Goal: Leave review/rating

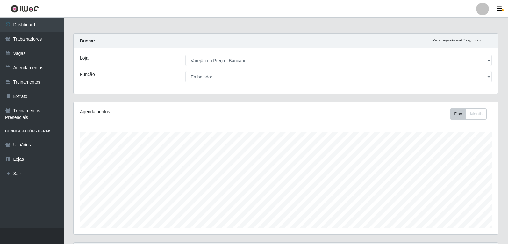
select select "157"
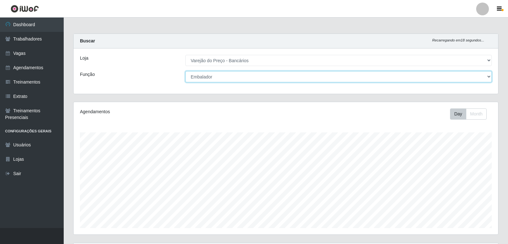
click at [221, 76] on select "[Selecione...] Auxiliar de Estacionamento Auxiliar de Estacionamento + Auxiliar…" at bounding box center [338, 76] width 307 height 11
select select "4"
click at [185, 71] on select "[Selecione...] Auxiliar de Estacionamento Auxiliar de Estacionamento + Auxiliar…" at bounding box center [338, 76] width 307 height 11
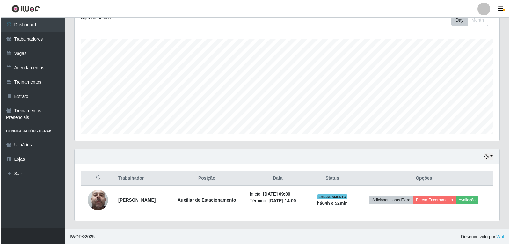
scroll to position [94, 0]
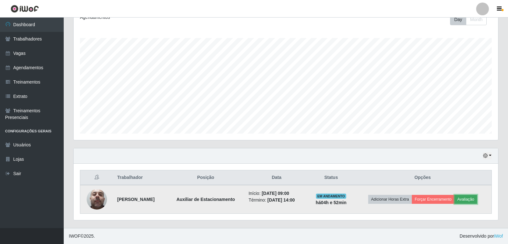
click at [474, 200] on button "Avaliação" at bounding box center [466, 199] width 23 height 9
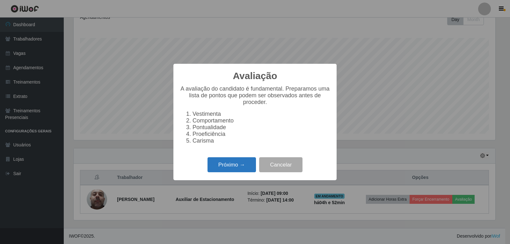
click at [241, 163] on button "Próximo →" at bounding box center [231, 164] width 48 height 15
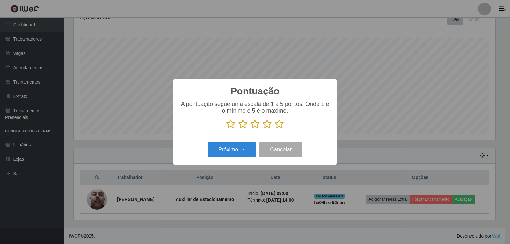
click at [256, 127] on icon at bounding box center [254, 124] width 9 height 10
click at [250, 129] on input "radio" at bounding box center [250, 129] width 0 height 0
click at [232, 149] on button "Próximo →" at bounding box center [231, 149] width 48 height 15
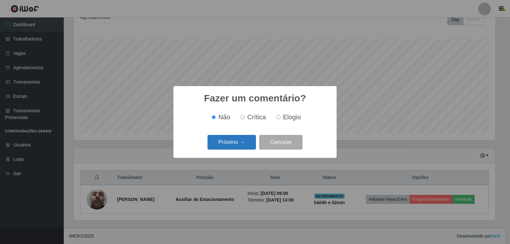
click at [239, 145] on button "Próximo →" at bounding box center [231, 142] width 48 height 15
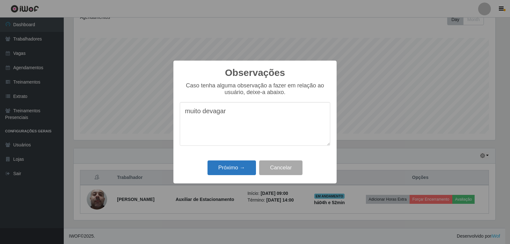
type textarea "muito devagar"
click at [228, 169] on button "Próximo →" at bounding box center [231, 167] width 48 height 15
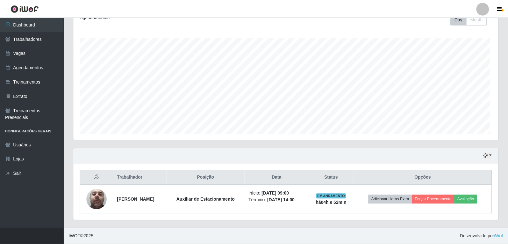
scroll to position [132, 425]
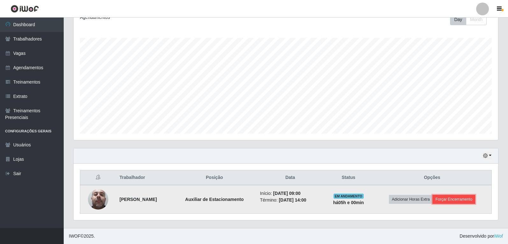
click at [457, 199] on button "Forçar Encerramento" at bounding box center [454, 199] width 43 height 9
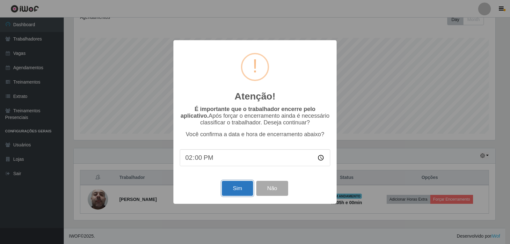
click at [236, 189] on button "Sim" at bounding box center [237, 188] width 31 height 15
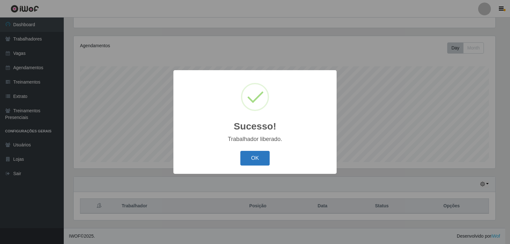
click at [248, 155] on button "OK" at bounding box center [255, 158] width 30 height 15
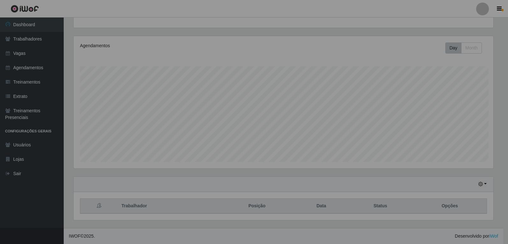
scroll to position [132, 425]
